Goal: Information Seeking & Learning: Learn about a topic

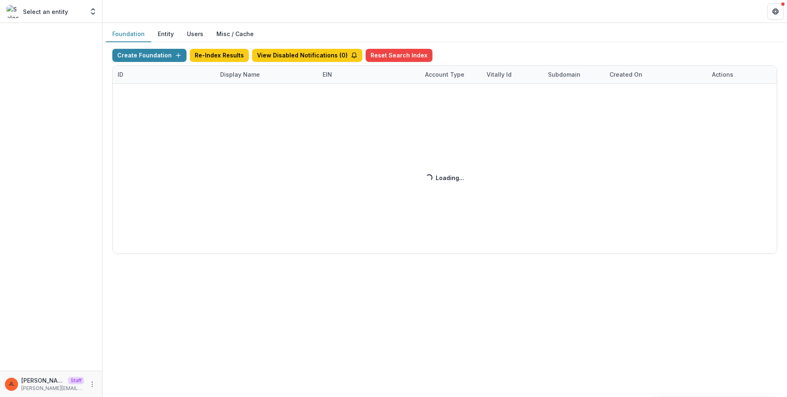
click at [239, 77] on div "Create Foundation Re-Index Results View Disabled Notifications ( 0 ) Reset Sear…" at bounding box center [444, 151] width 665 height 205
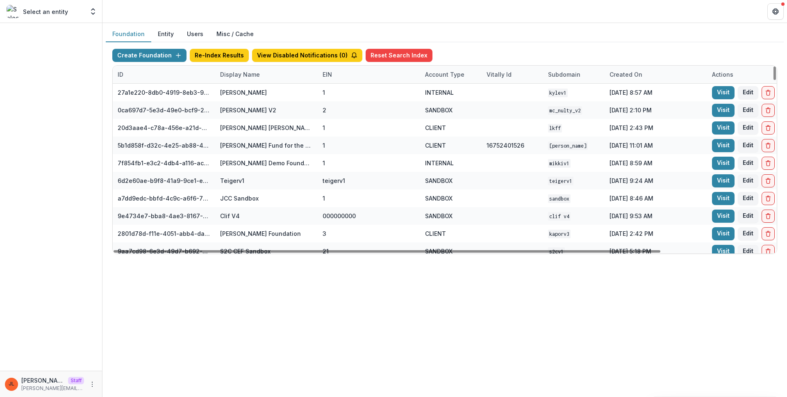
click at [246, 76] on div "Display Name" at bounding box center [240, 74] width 50 height 9
drag, startPoint x: 252, startPoint y: 91, endPoint x: 285, endPoint y: 95, distance: 33.9
click at [252, 91] on input at bounding box center [266, 93] width 98 height 13
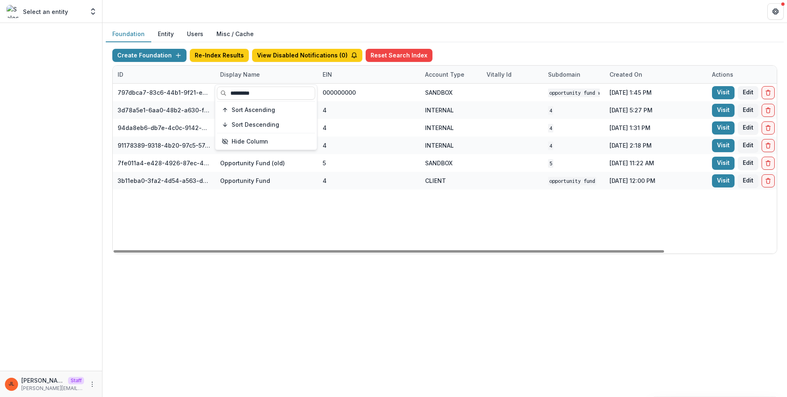
type input "*********"
click at [424, 243] on div "797dbca7-83c6-44b1-9f21-ee3637c7698d Opportunity Fund Workflow Sandbox 00000000…" at bounding box center [512, 169] width 799 height 170
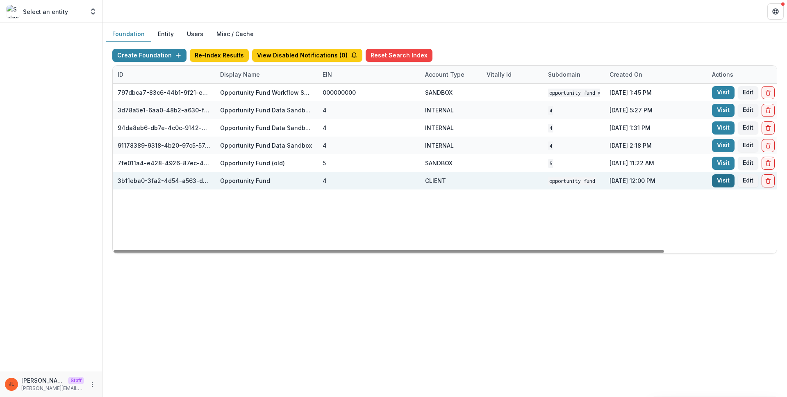
click at [721, 184] on link "Visit" at bounding box center [723, 180] width 23 height 13
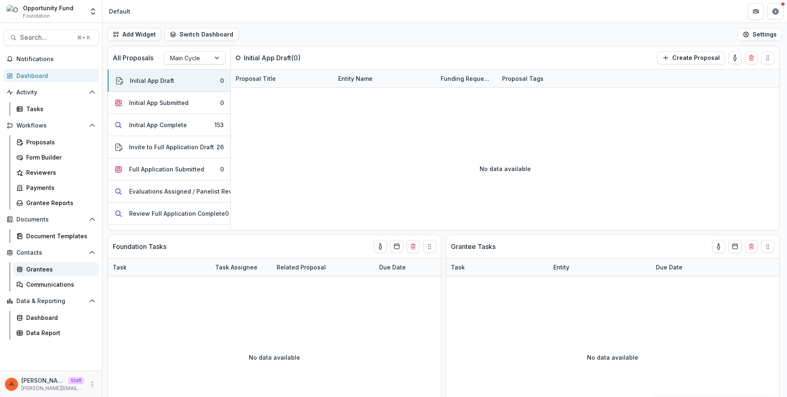
click at [46, 267] on div "Grantees" at bounding box center [59, 269] width 66 height 9
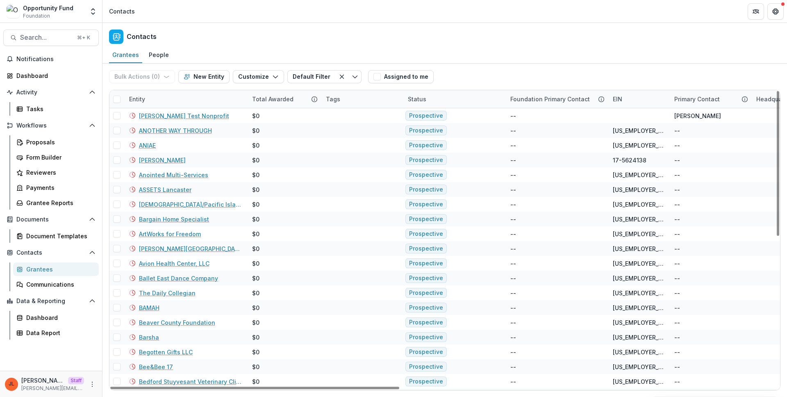
click at [284, 98] on div "Total Awarded" at bounding box center [272, 99] width 51 height 9
click at [298, 151] on span "Sort Descending" at bounding box center [288, 149] width 48 height 7
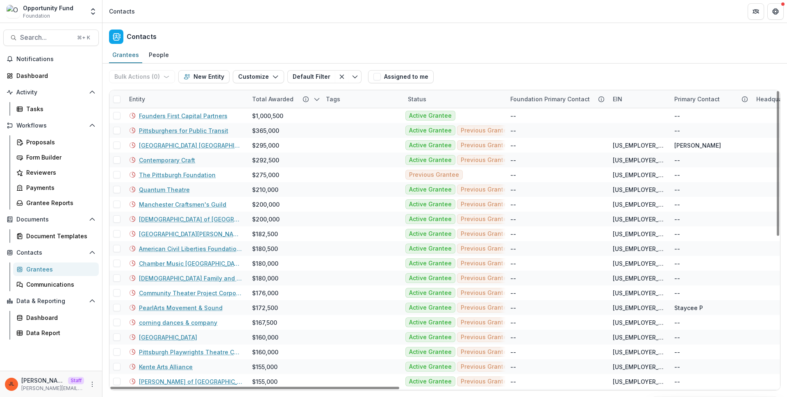
click at [195, 96] on div "Entity" at bounding box center [185, 99] width 123 height 18
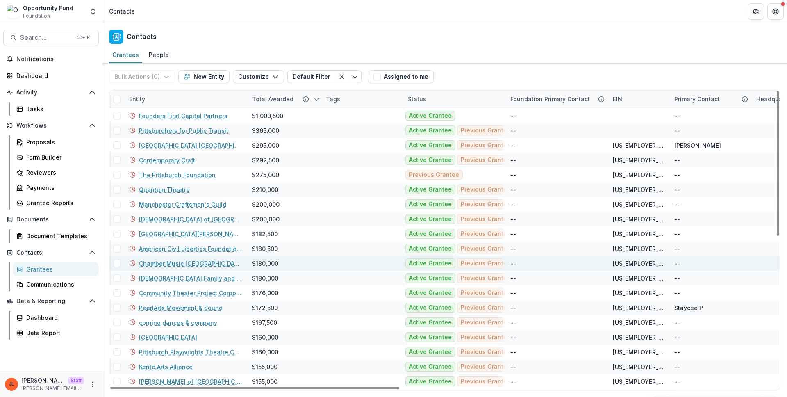
click at [191, 257] on div "Chamber Music Pittsburgh" at bounding box center [185, 263] width 113 height 15
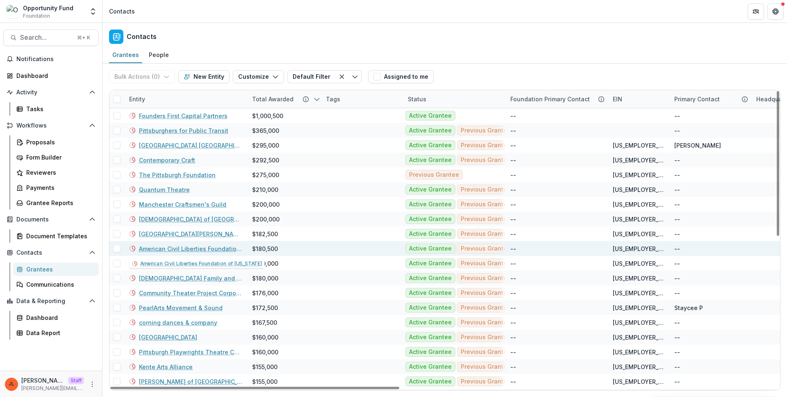
click at [190, 250] on link "American Civil Liberties Foundation of Pennsylvania" at bounding box center [190, 248] width 103 height 9
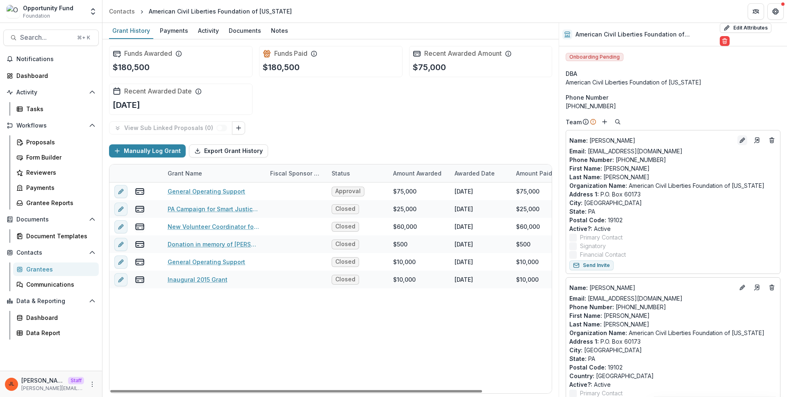
click at [742, 137] on icon "Edit" at bounding box center [742, 140] width 7 height 7
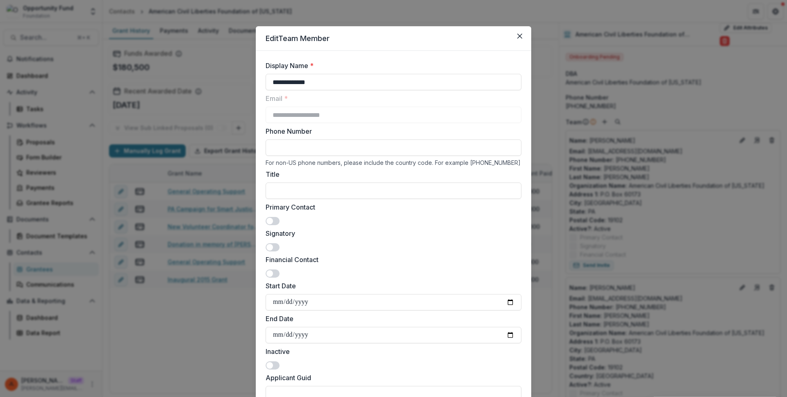
drag, startPoint x: 605, startPoint y: 241, endPoint x: 625, endPoint y: 245, distance: 20.4
click at [605, 241] on div "**********" at bounding box center [393, 198] width 787 height 397
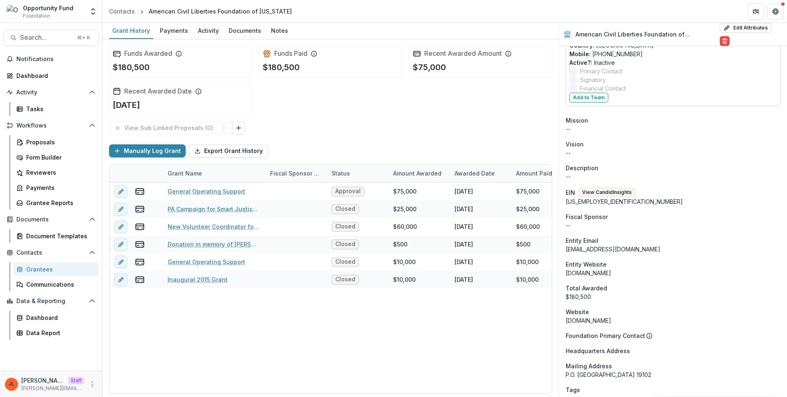
scroll to position [1033, 0]
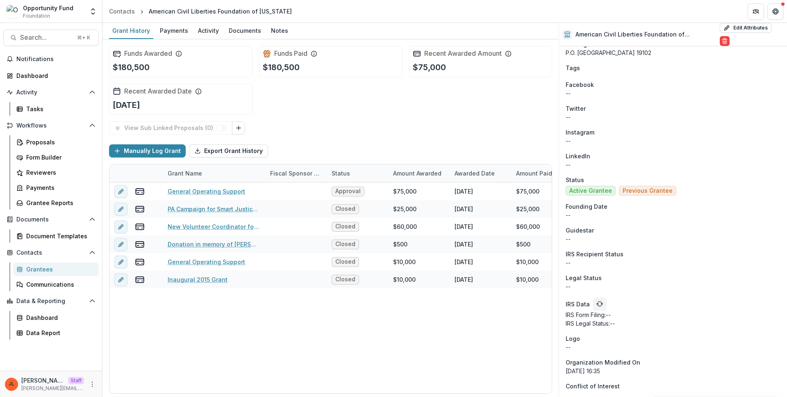
click at [676, 250] on div "IRS Recipient Status" at bounding box center [673, 254] width 215 height 9
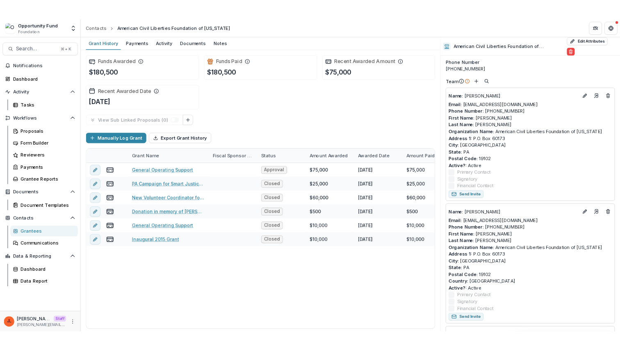
scroll to position [0, 0]
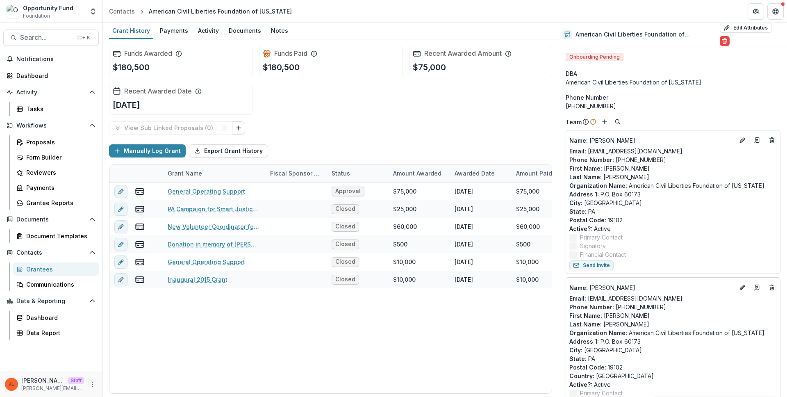
click at [654, 249] on label "Signatory" at bounding box center [672, 245] width 207 height 9
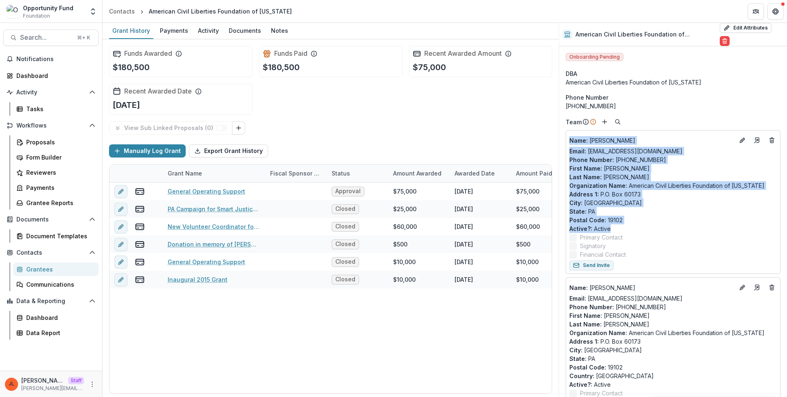
drag, startPoint x: 597, startPoint y: 227, endPoint x: 568, endPoint y: 143, distance: 88.6
click at [568, 143] on div "Name : Jenna McElroy Email: jmcelroy@aclupa.org Phone Number : 215-592-1513 x11…" at bounding box center [673, 202] width 215 height 144
click at [669, 176] on p "Last Name : McElroy" at bounding box center [672, 177] width 207 height 9
